Goal: Task Accomplishment & Management: Use online tool/utility

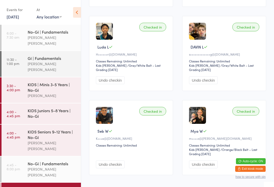
click at [51, 129] on div "KIDS Seniors 9-12 Years | No-Gi" at bounding box center [52, 134] width 49 height 11
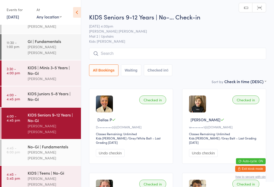
scroll to position [18, 0]
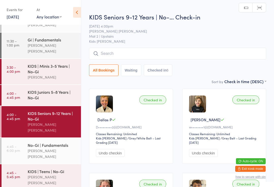
click at [55, 175] on div "[PERSON_NAME] [PERSON_NAME]" at bounding box center [52, 181] width 49 height 12
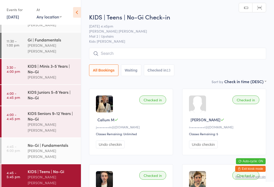
click at [136, 50] on input "search" at bounding box center [177, 54] width 177 height 12
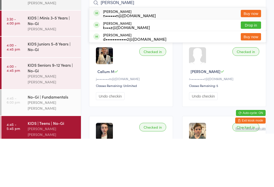
type input "[PERSON_NAME]"
click at [254, 70] on button "Drop in" at bounding box center [250, 73] width 20 height 7
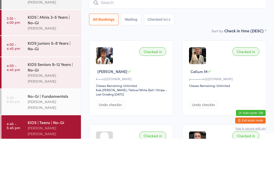
scroll to position [48, 0]
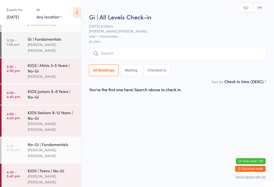
click at [124, 64] on div "All Bookings Waiting Checked in" at bounding box center [177, 62] width 177 height 28
click at [117, 49] on input "search" at bounding box center [177, 54] width 177 height 12
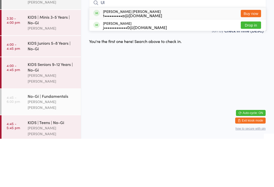
type input "U"
